Goal: Information Seeking & Learning: Learn about a topic

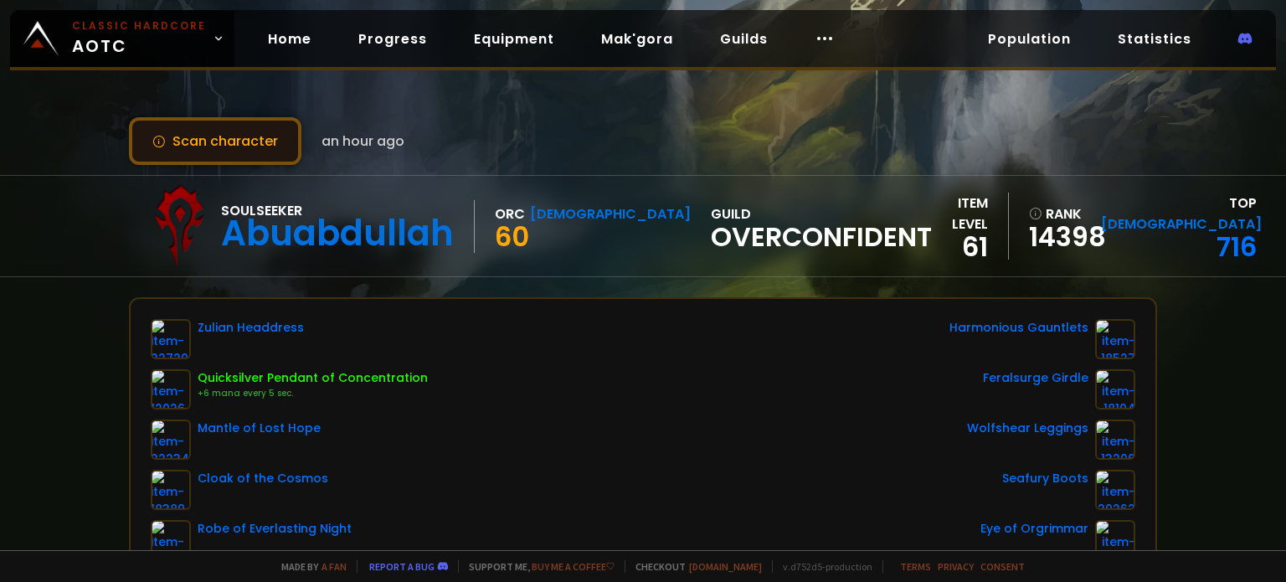
click at [275, 140] on button "Scan character" at bounding box center [215, 141] width 172 height 48
click at [819, 36] on icon at bounding box center [825, 38] width 20 height 20
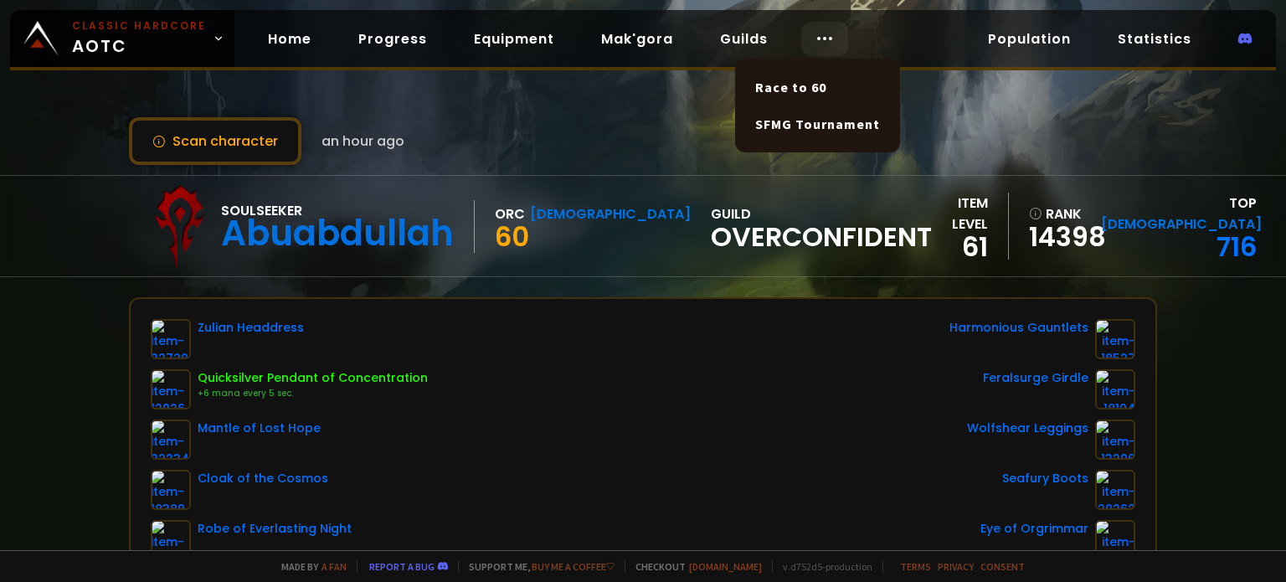
click at [819, 36] on icon at bounding box center [825, 38] width 20 height 20
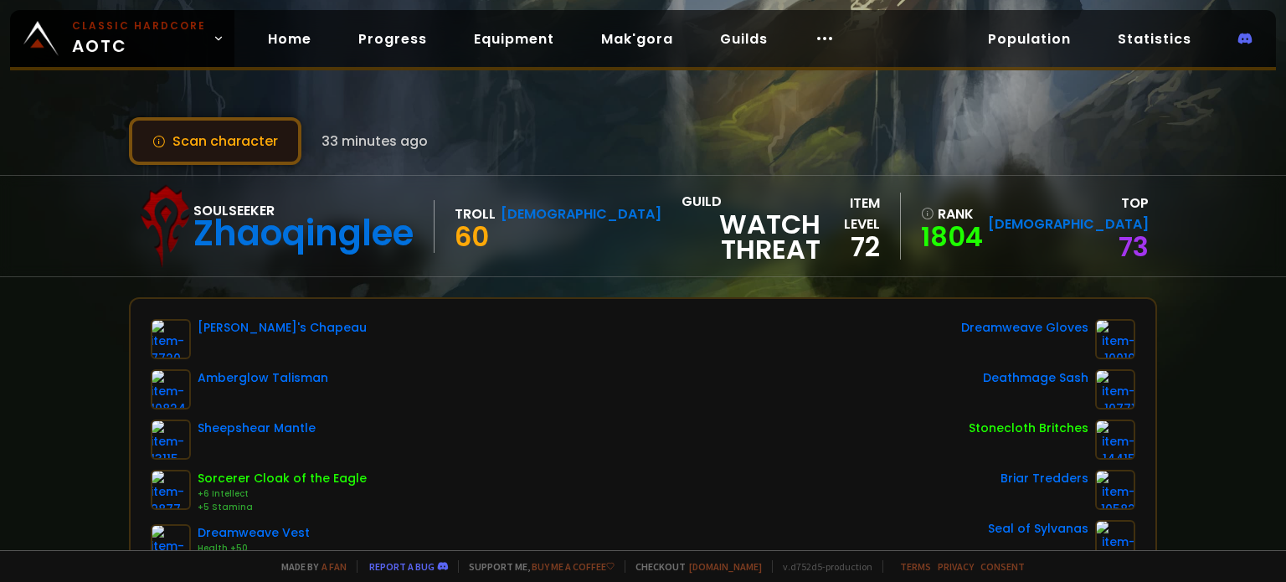
click at [210, 145] on button "Scan character" at bounding box center [215, 141] width 172 height 48
click at [1134, 231] on link "73" at bounding box center [1133, 247] width 30 height 38
